Goal: Find contact information: Find contact information

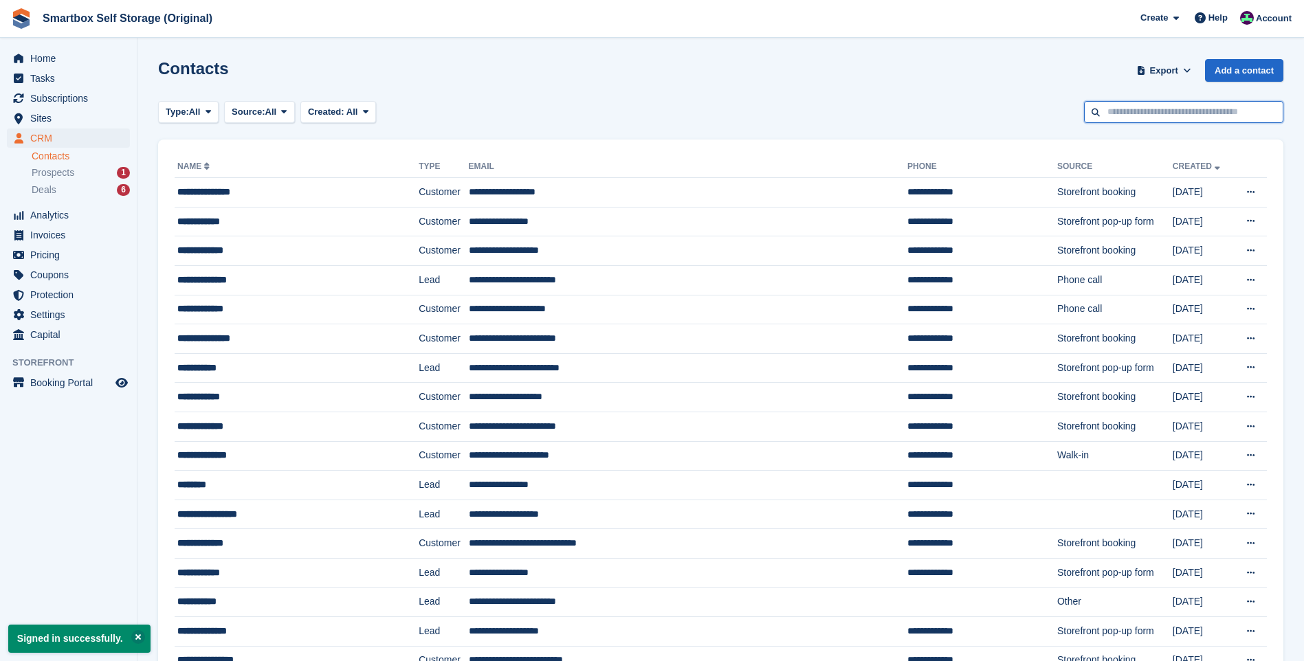
click at [1133, 118] on input "text" at bounding box center [1183, 112] width 199 height 23
type input "*"
type input "**********"
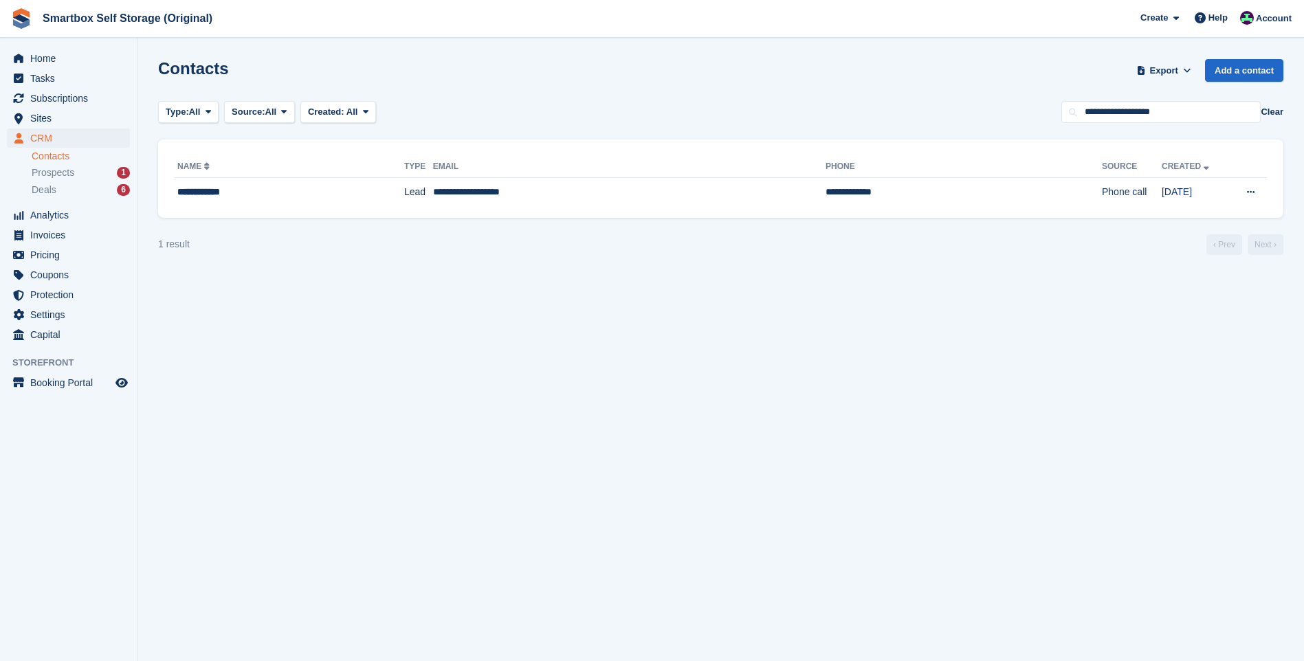
drag, startPoint x: 456, startPoint y: 199, endPoint x: 588, endPoint y: 136, distance: 146.3
click at [456, 199] on td "**********" at bounding box center [629, 192] width 392 height 29
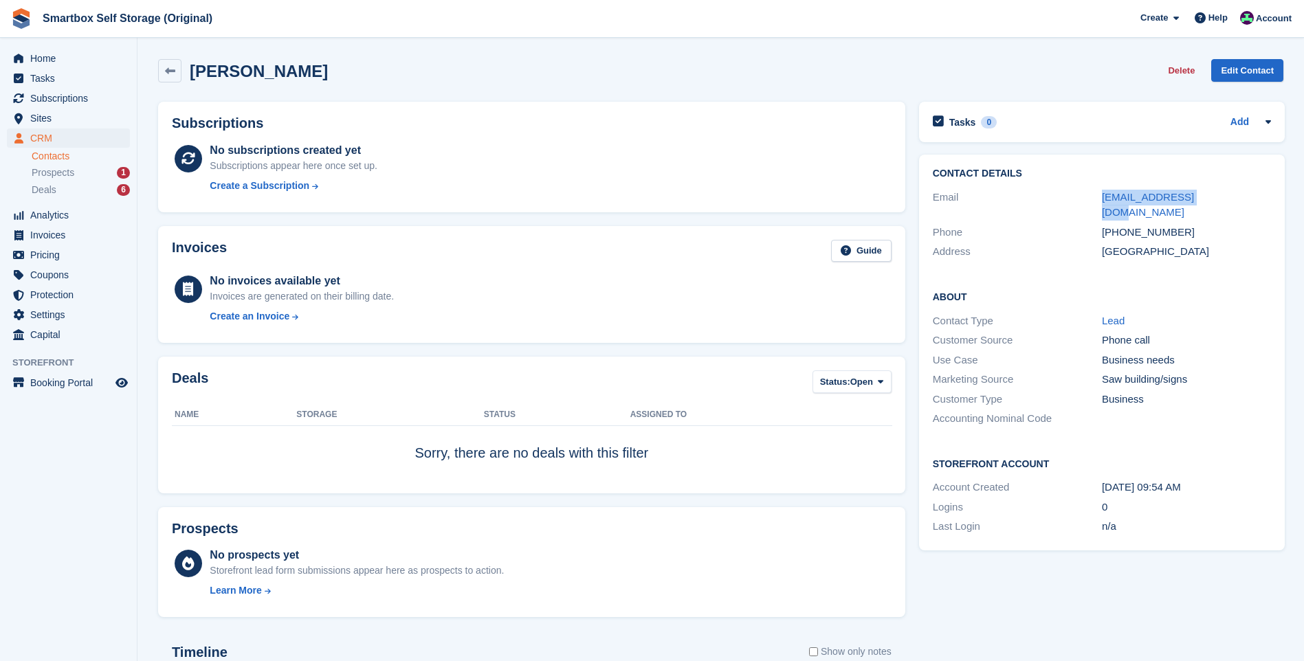
drag, startPoint x: 1207, startPoint y: 198, endPoint x: 1085, endPoint y: 196, distance: 122.4
click at [1085, 196] on div "Email [EMAIL_ADDRESS][DOMAIN_NAME]" at bounding box center [1102, 205] width 338 height 35
drag, startPoint x: 1085, startPoint y: 196, endPoint x: 1113, endPoint y: 197, distance: 28.2
copy div "mbcarpets@gmail.com"
drag, startPoint x: 1232, startPoint y: 229, endPoint x: 1166, endPoint y: 215, distance: 67.4
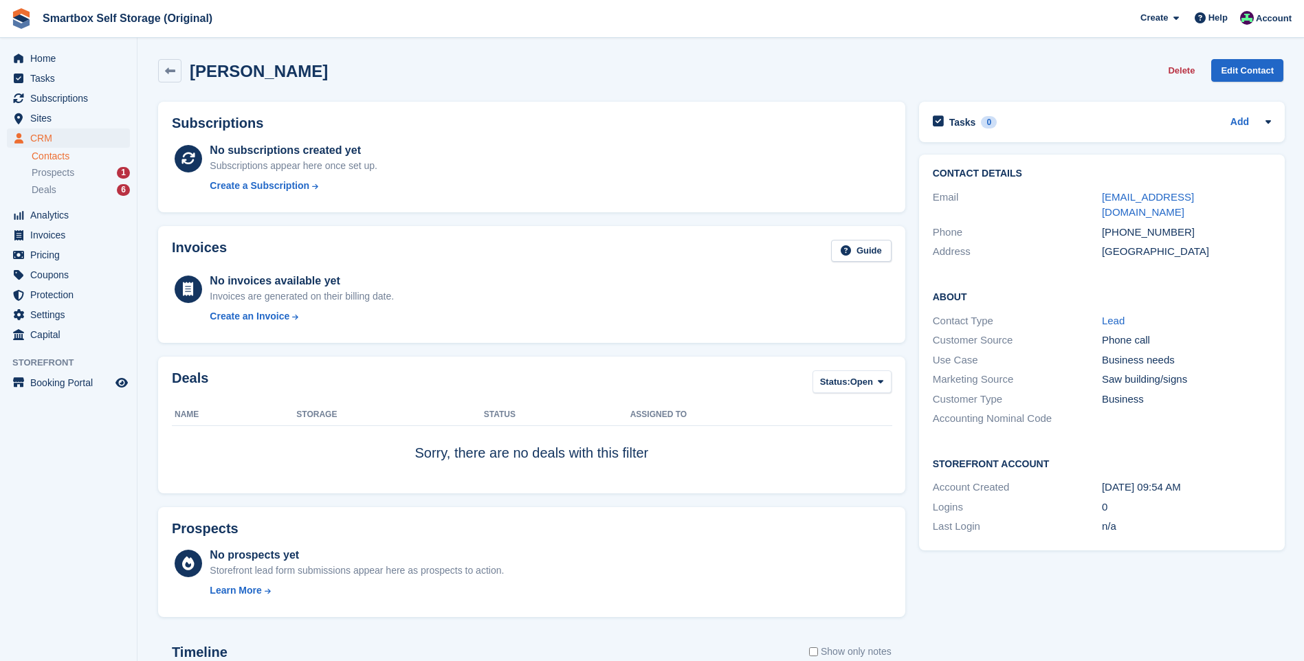
click at [1221, 242] on div "Address United Kingdom" at bounding box center [1102, 252] width 338 height 20
drag, startPoint x: 1178, startPoint y: 217, endPoint x: 1098, endPoint y: 214, distance: 79.8
click at [1098, 223] on div "Phone +447733244479" at bounding box center [1102, 233] width 338 height 20
copy div "+447733244479"
drag, startPoint x: 281, startPoint y: 74, endPoint x: 224, endPoint y: 76, distance: 57.1
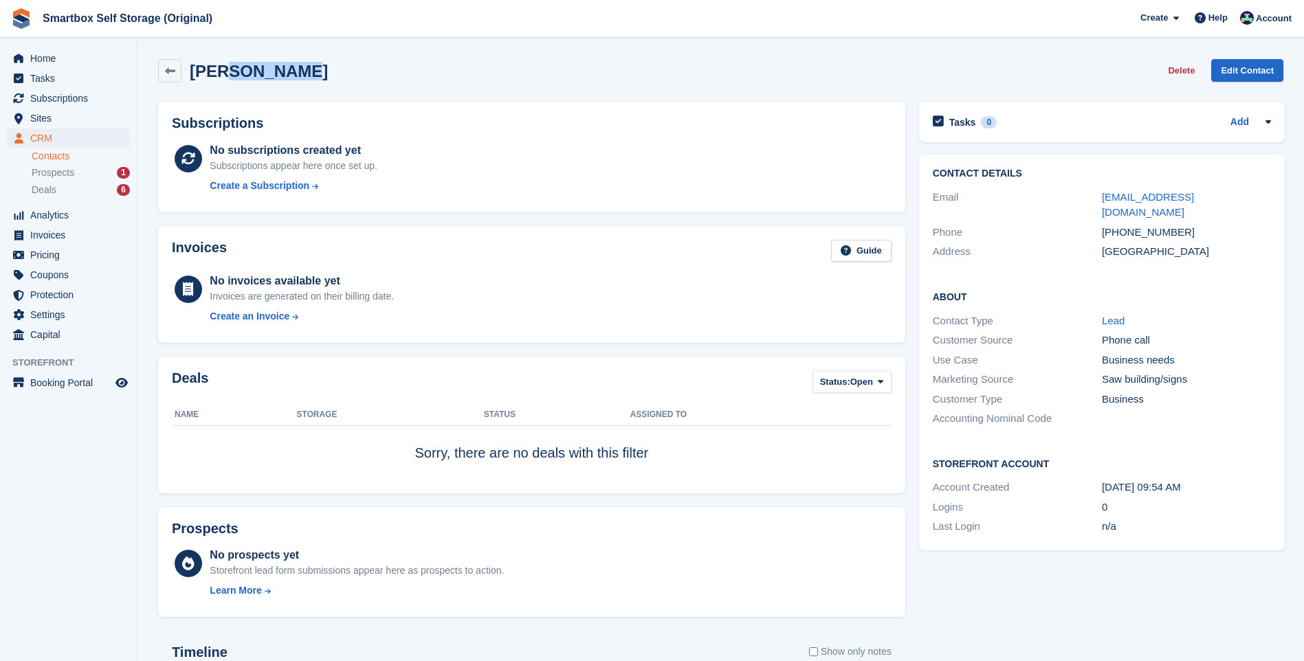
click at [224, 76] on div "Michael Bird Delete Edit Contact" at bounding box center [720, 70] width 1125 height 23
drag, startPoint x: 1215, startPoint y: 194, endPoint x: 1089, endPoint y: 200, distance: 126.6
click at [1089, 200] on div "Email mbcarpets@gmail.com" at bounding box center [1102, 205] width 338 height 35
drag, startPoint x: 1089, startPoint y: 200, endPoint x: 1097, endPoint y: 201, distance: 8.3
copy div "mbcarpets@gmail.com"
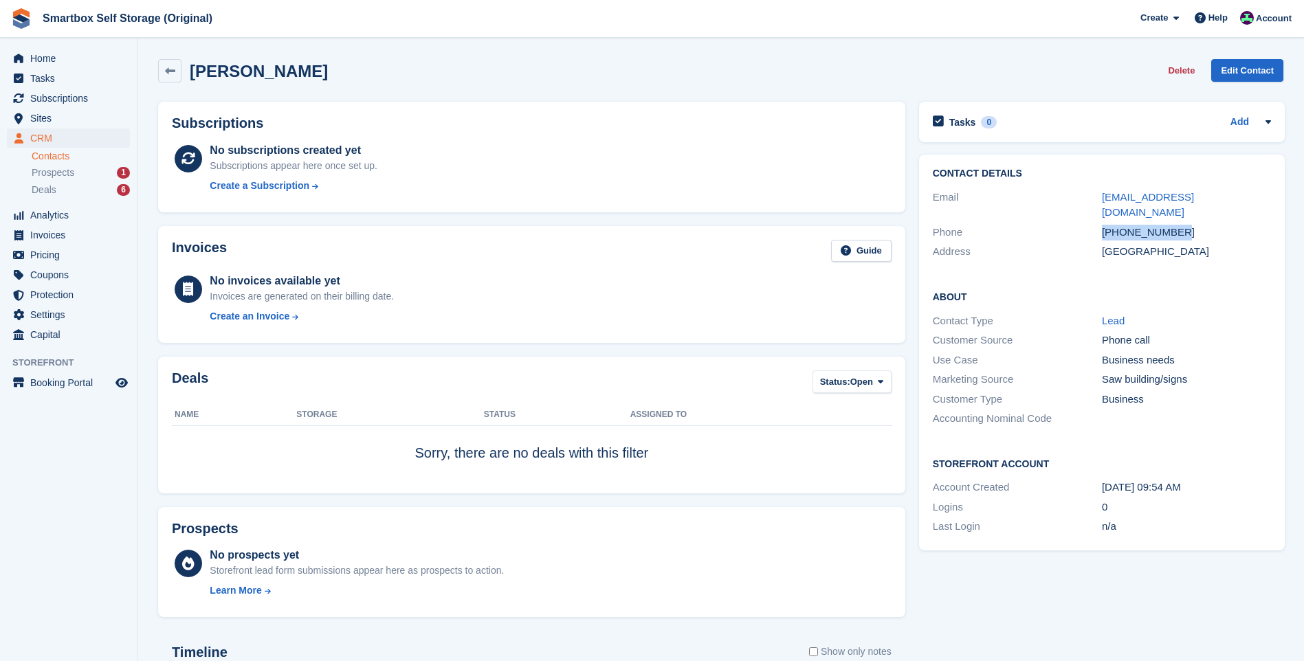
drag, startPoint x: 1180, startPoint y: 214, endPoint x: 1100, endPoint y: 216, distance: 80.4
click at [1102, 225] on div "+447733244479" at bounding box center [1186, 233] width 169 height 16
copy div "+447733244479"
